Goal: Transaction & Acquisition: Purchase product/service

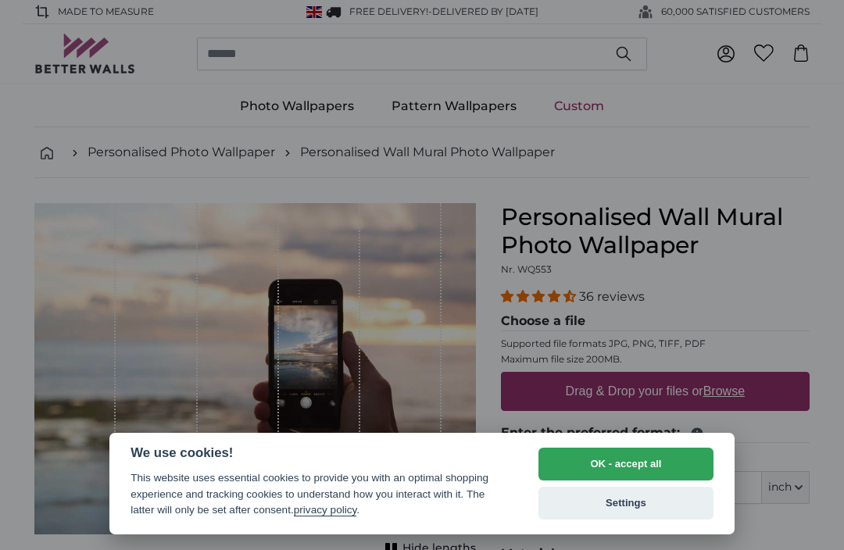
click at [576, 457] on button "OK - accept all" at bounding box center [625, 464] width 175 height 33
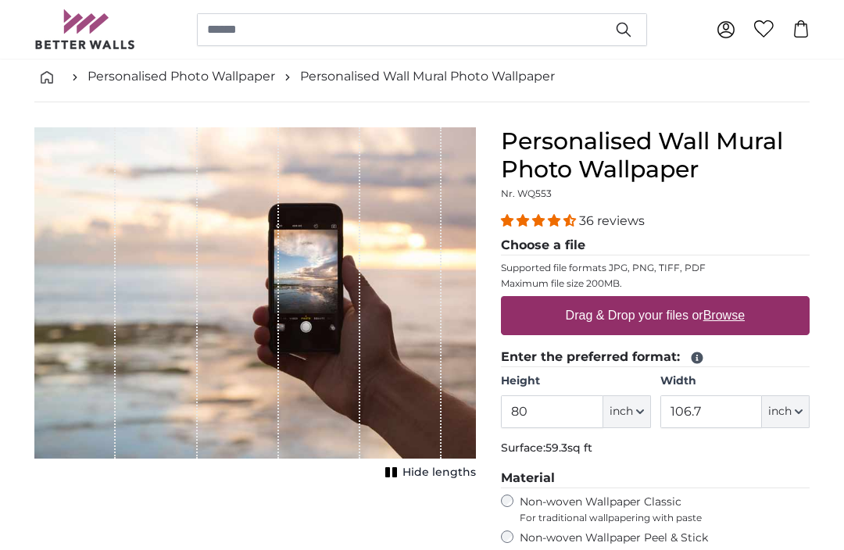
scroll to position [75, 0]
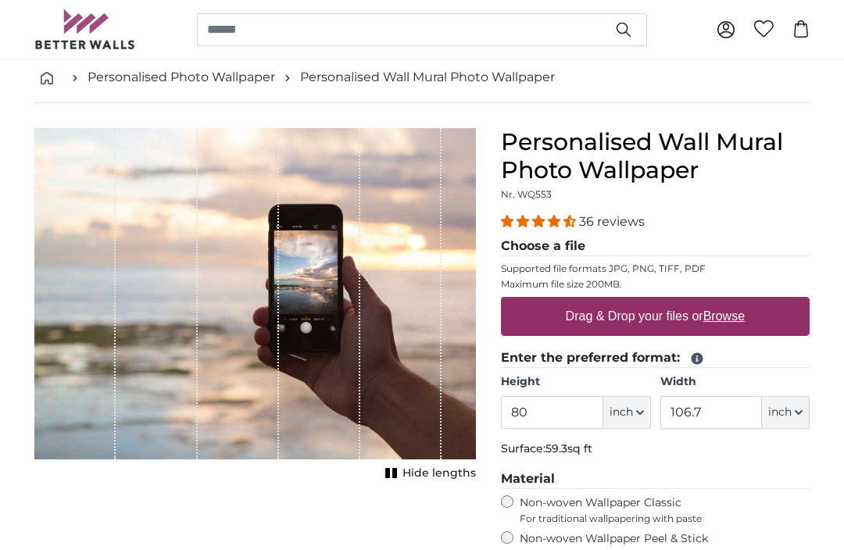
click at [631, 315] on label "Drag & Drop your files or Browse" at bounding box center [654, 316] width 191 height 31
click at [631, 302] on input "Drag & Drop your files or Browse" at bounding box center [655, 299] width 309 height 5
type input "**********"
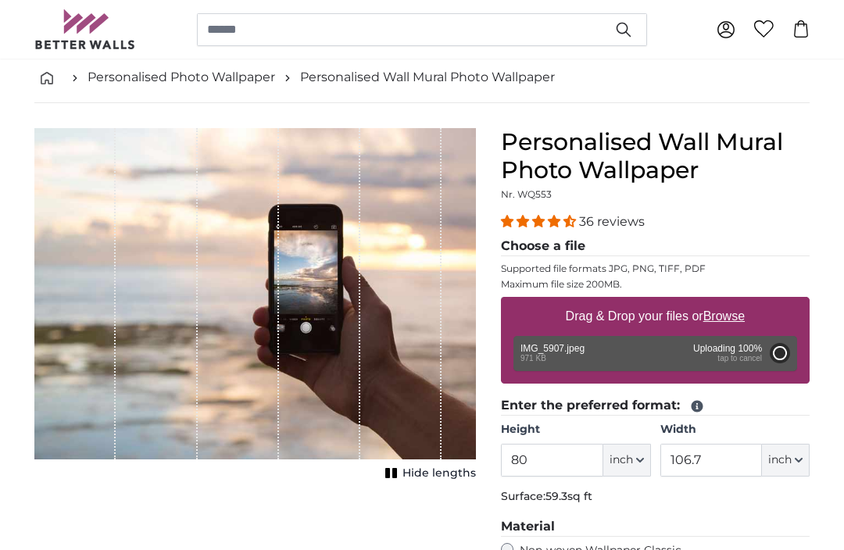
type input "56.9"
type input "47.2"
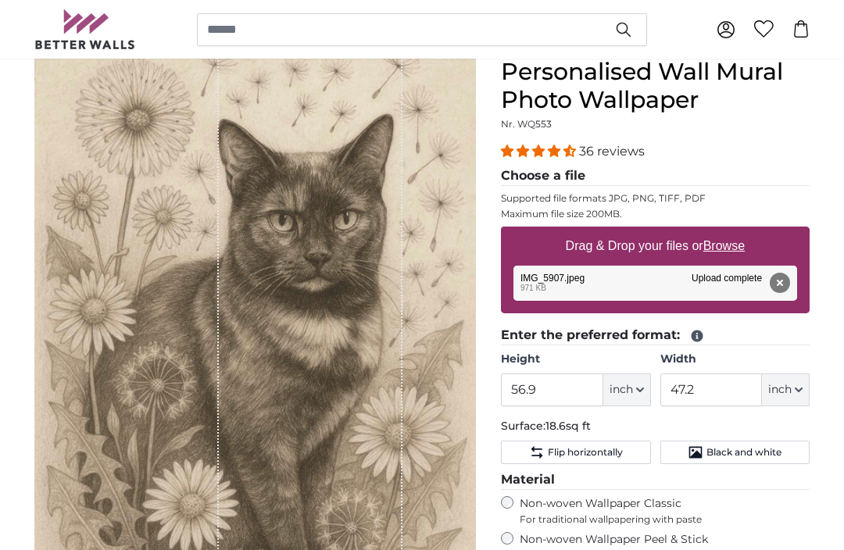
scroll to position [145, 0]
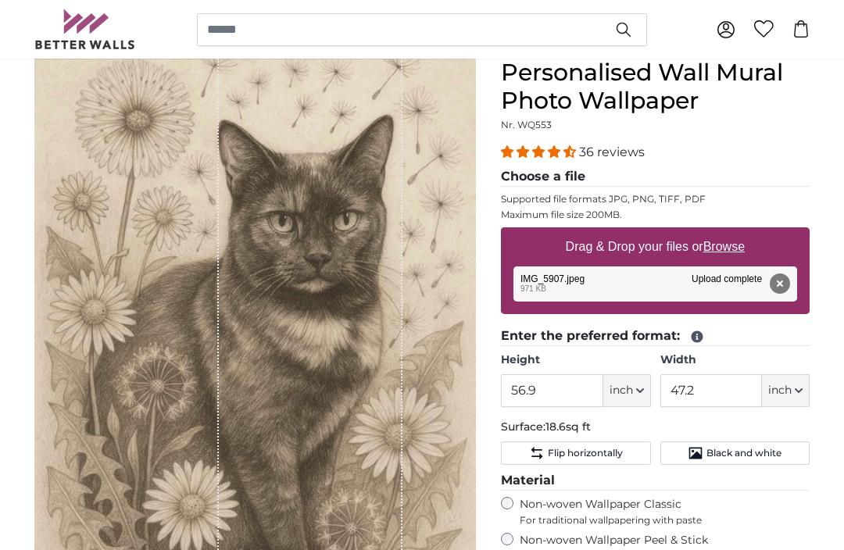
click at [731, 452] on span "Black and white" at bounding box center [743, 453] width 75 height 13
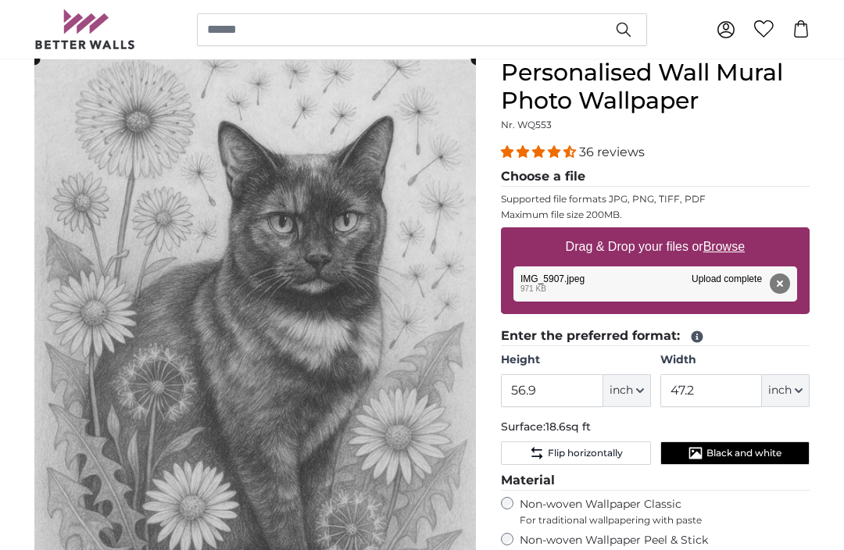
click at [719, 456] on span "Black and white" at bounding box center [743, 453] width 75 height 13
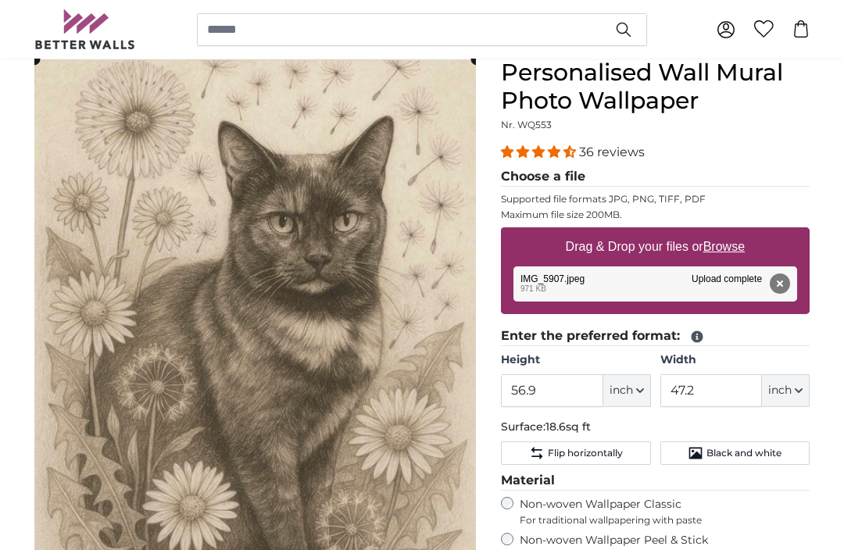
click at [726, 456] on span "Black and white" at bounding box center [743, 453] width 75 height 13
